Goal: Task Accomplishment & Management: Use online tool/utility

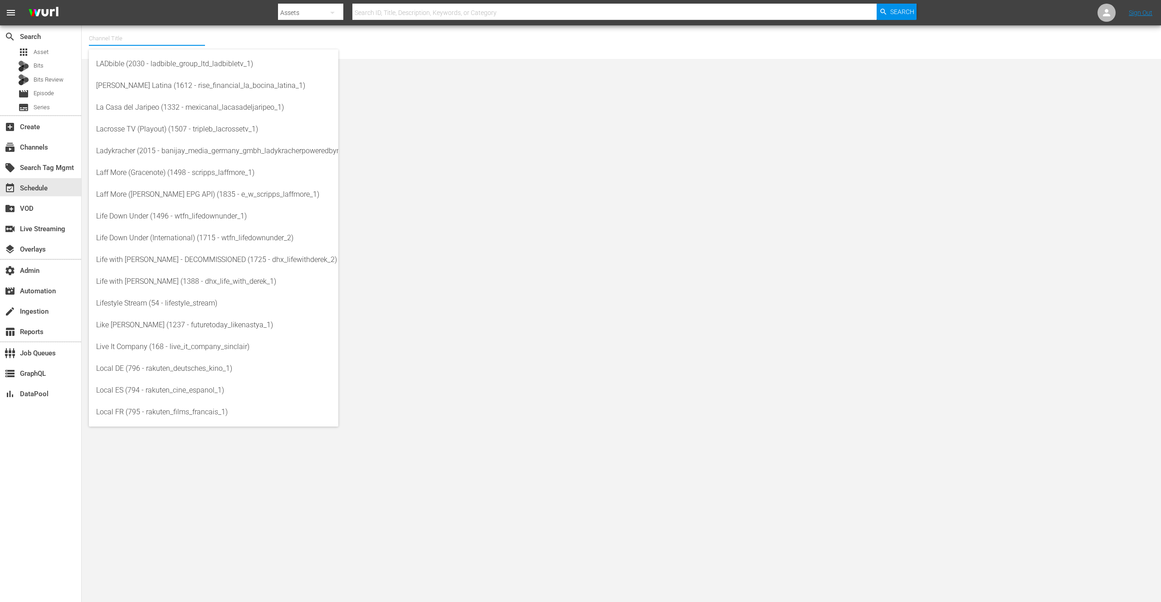
click at [123, 39] on input "text" at bounding box center [147, 39] width 116 height 22
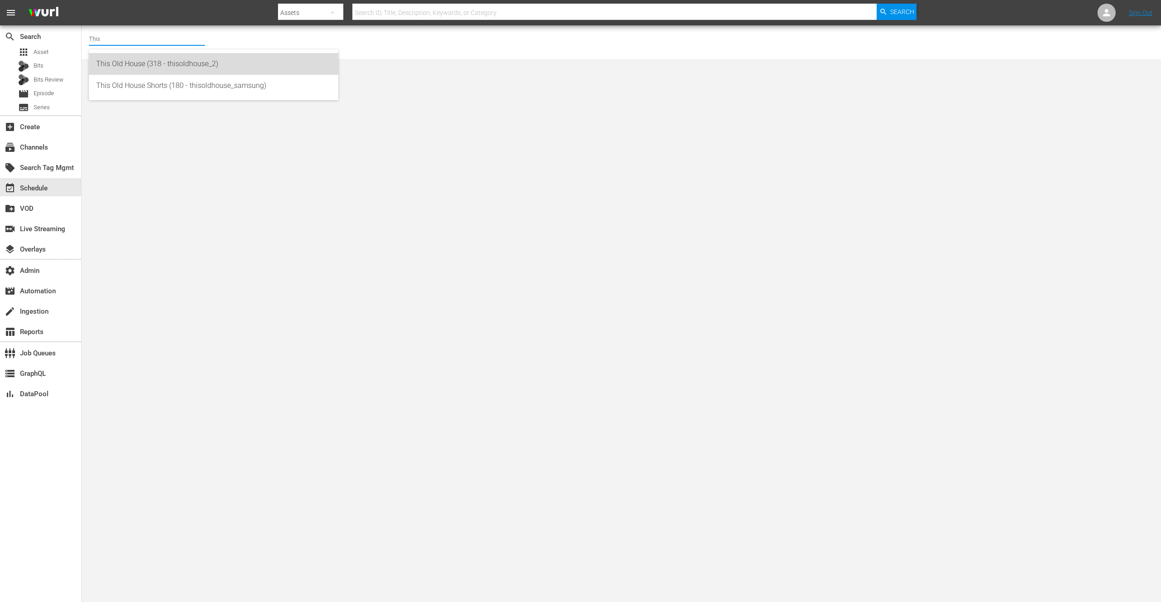
click at [128, 66] on div "This Old House (318 - thisoldhouse_2)" at bounding box center [213, 64] width 235 height 22
type input "This Old House (318 - thisoldhouse_2)"
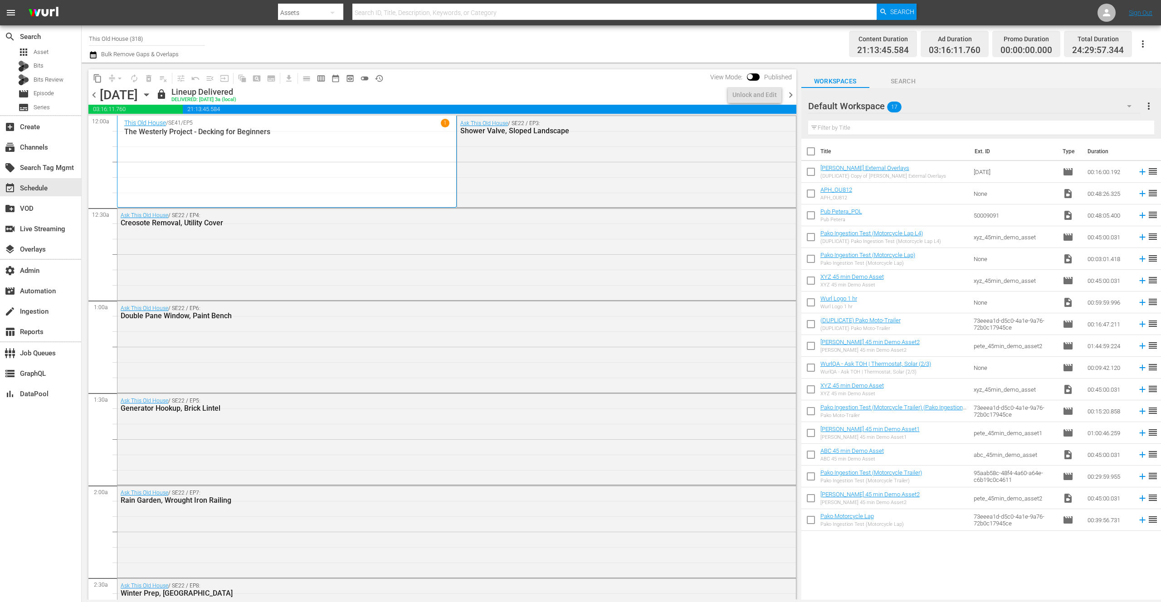
click at [903, 77] on span "Search" at bounding box center [904, 81] width 68 height 11
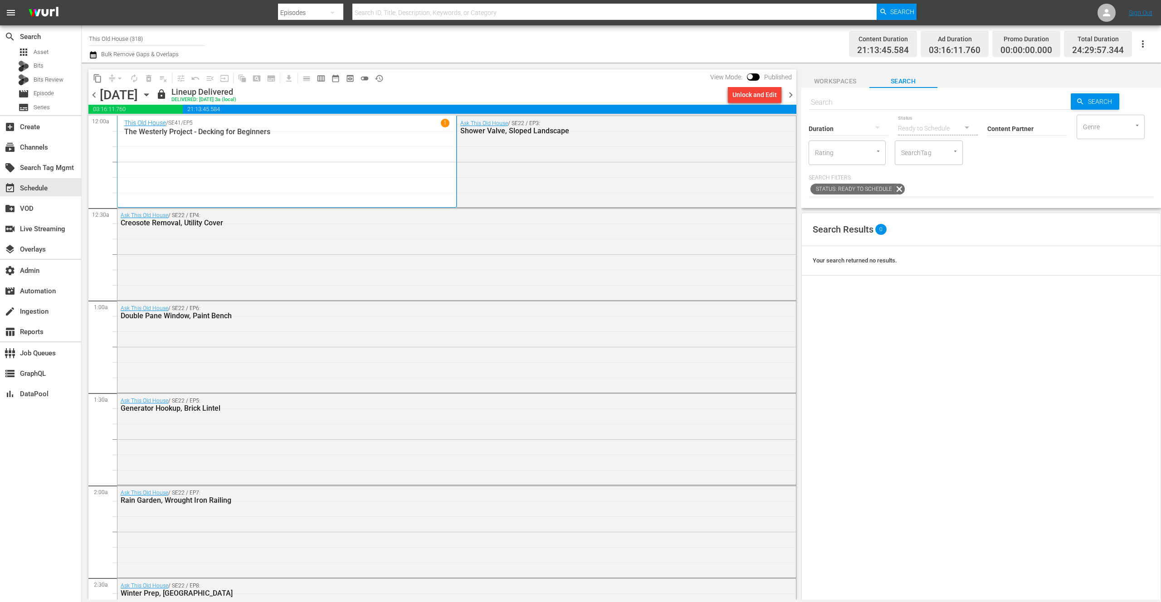
click at [959, 152] on icon "Open" at bounding box center [955, 151] width 7 height 7
click at [1075, 159] on div "Duration Status Ready to Schedule Content Partner Enter Search Term Genre Genre…" at bounding box center [981, 139] width 345 height 52
click at [933, 156] on input "SearchTag" at bounding box center [916, 153] width 34 height 16
type input "gardening"
click at [1076, 166] on div "Duration Status Ready to Schedule Content Partner Enter Search Term Genre Genre…" at bounding box center [981, 155] width 345 height 84
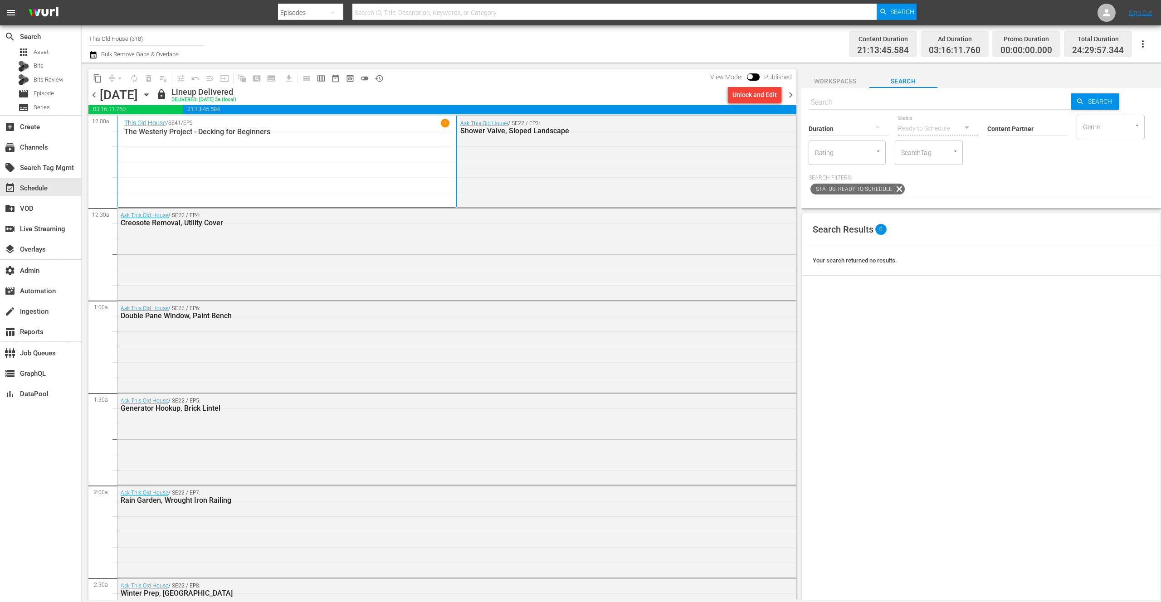
click at [933, 155] on input "SearchTag" at bounding box center [916, 153] width 34 height 16
type input "Gardening"
click at [1001, 248] on span "Gardening" at bounding box center [994, 252] width 30 height 10
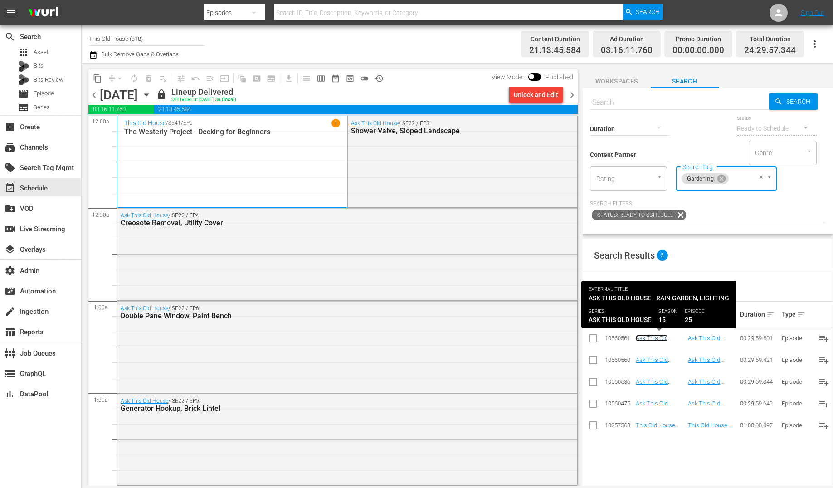
click at [645, 337] on link "Ask This Old House - Rain Garden, Lighting" at bounding box center [657, 345] width 42 height 20
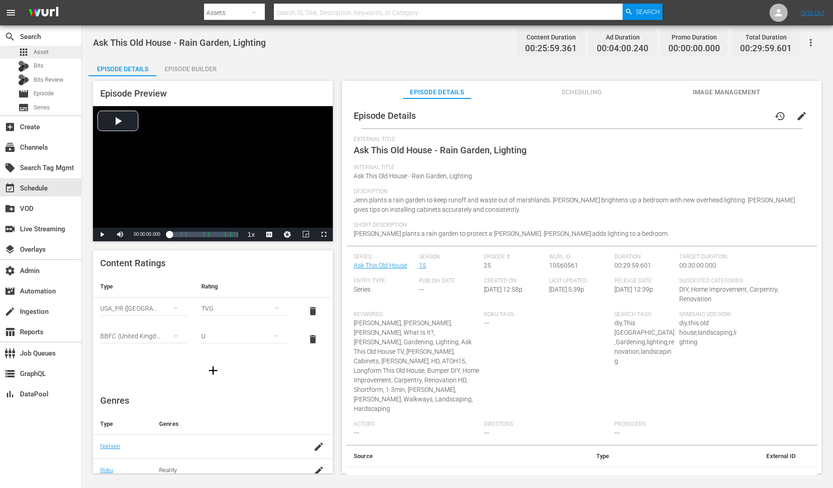
click at [48, 53] on span "Asset" at bounding box center [41, 52] width 15 height 9
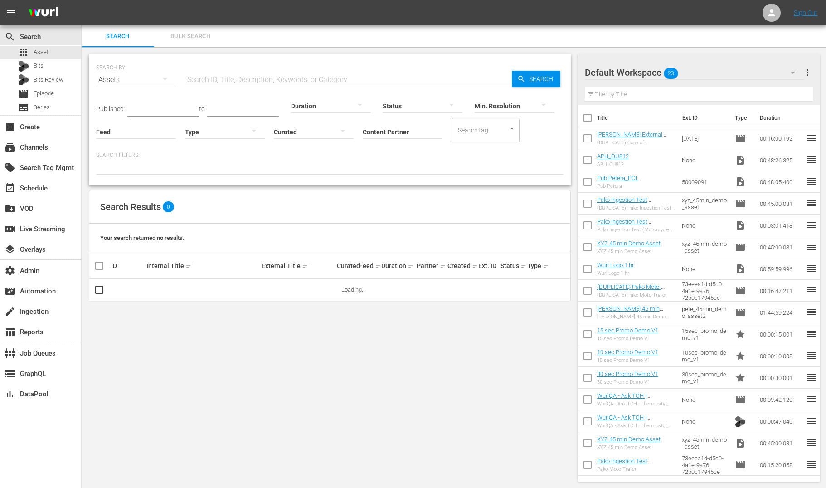
click at [391, 132] on input "Content Partner" at bounding box center [403, 132] width 80 height 33
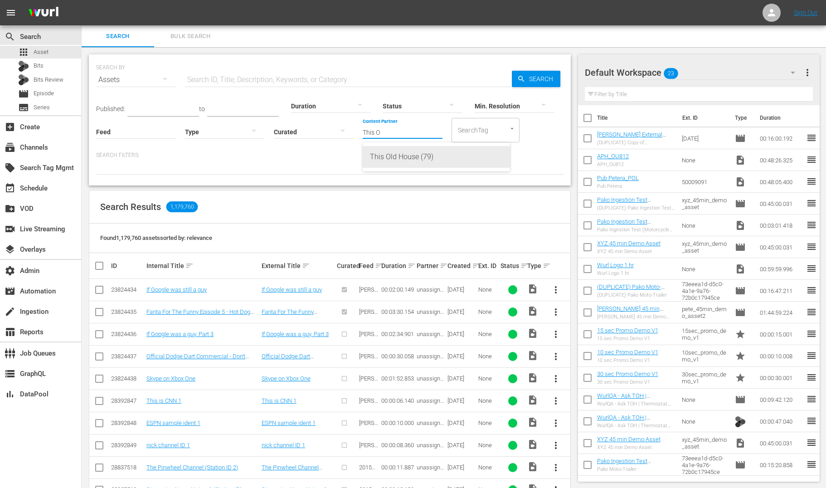
click at [395, 154] on div "This Old House (79)" at bounding box center [436, 157] width 133 height 22
type input "This Old House (79)"
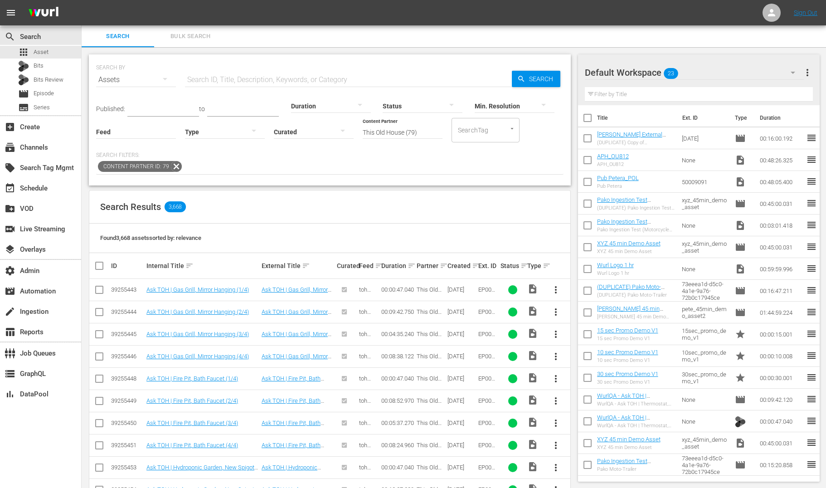
click at [488, 130] on input "SearchTag" at bounding box center [473, 130] width 34 height 16
type input "Gardening"
click at [537, 132] on div "Published: to Duration Status Min. Resolution Feed Feed Title Type Curated Cont…" at bounding box center [330, 117] width 468 height 52
click at [476, 131] on input "SearchTag" at bounding box center [473, 130] width 34 height 16
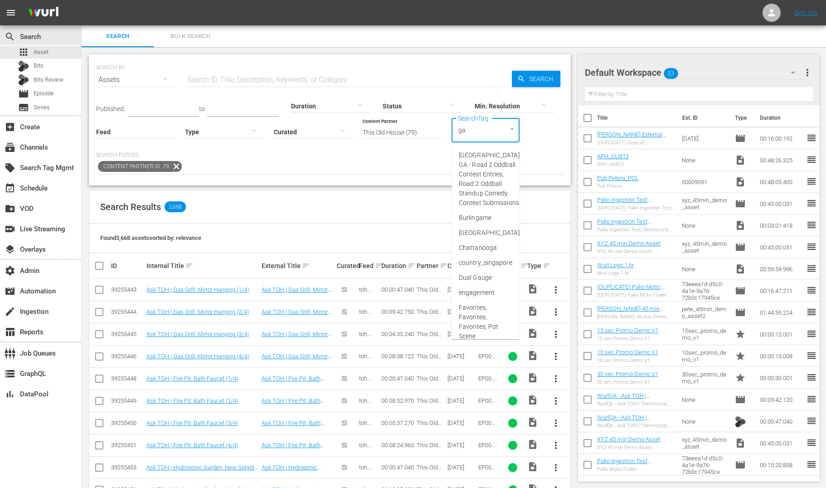
type input "g"
type input "D"
type input "C"
click at [534, 141] on div "Published: to Duration Status Min. Resolution Feed Feed Title Type Curated Cont…" at bounding box center [330, 117] width 468 height 52
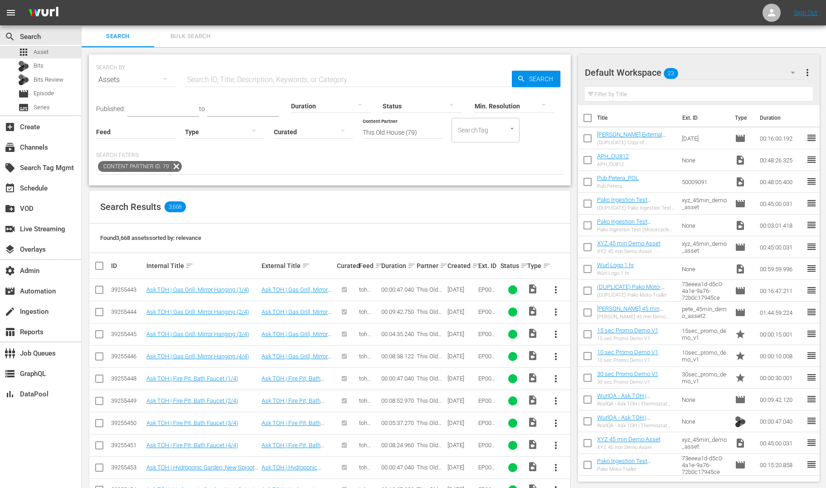
click at [501, 130] on div at bounding box center [508, 129] width 16 height 10
